Goal: Task Accomplishment & Management: Use online tool/utility

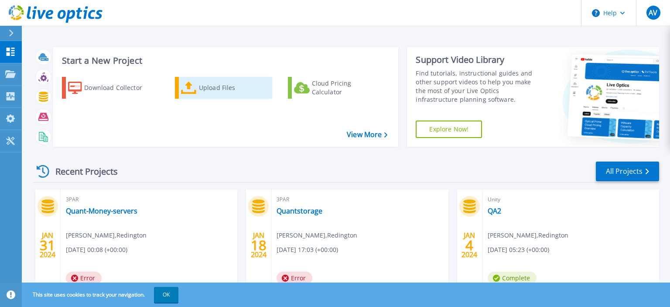
click at [199, 92] on div "Upload Files" at bounding box center [234, 87] width 70 height 17
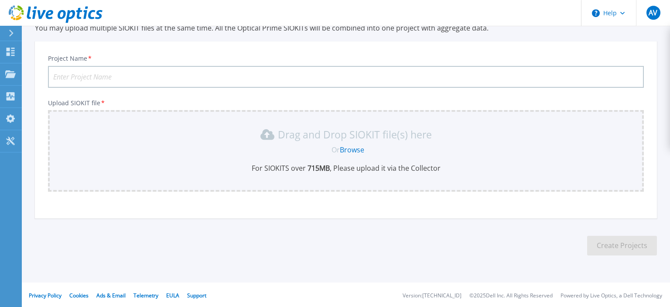
scroll to position [40, 0]
click at [352, 148] on link "Browse" at bounding box center [352, 149] width 24 height 10
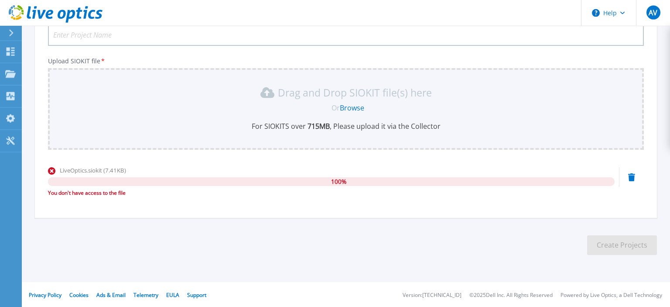
scroll to position [82, 0]
click at [632, 177] on icon at bounding box center [631, 177] width 7 height 8
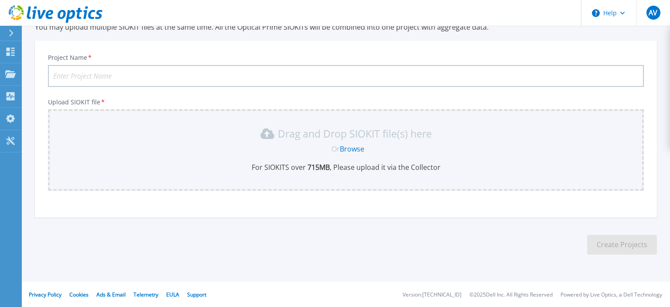
click at [354, 146] on link "Browse" at bounding box center [352, 149] width 24 height 10
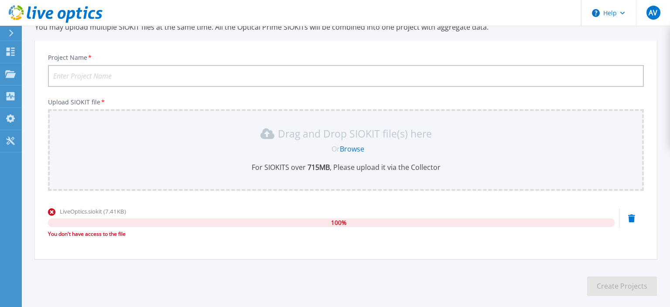
scroll to position [0, 0]
